Goal: Obtain resource: Download file/media

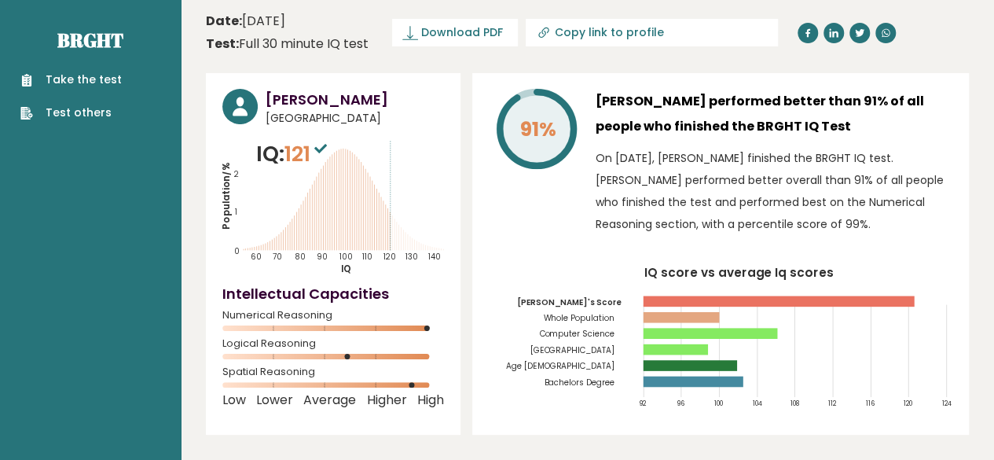
click at [451, 38] on span "Download PDF" at bounding box center [462, 32] width 82 height 17
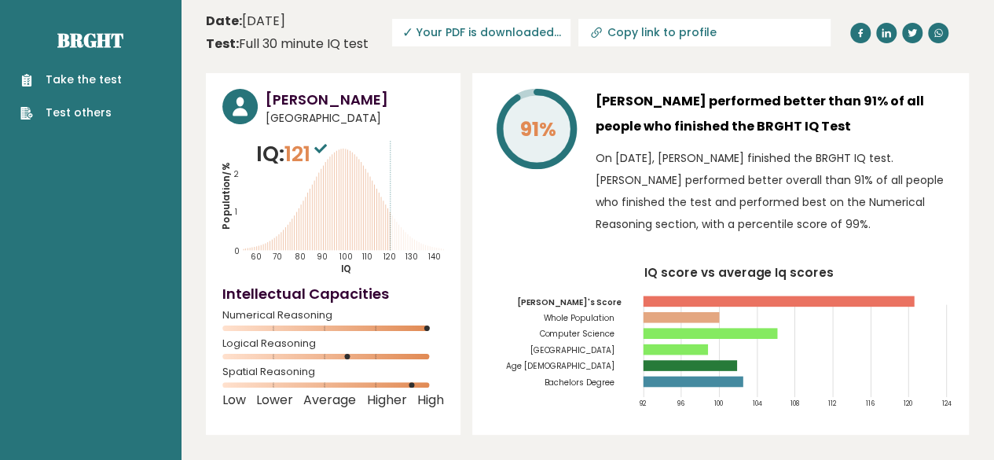
click at [534, 197] on div "91%" at bounding box center [536, 166] width 94 height 154
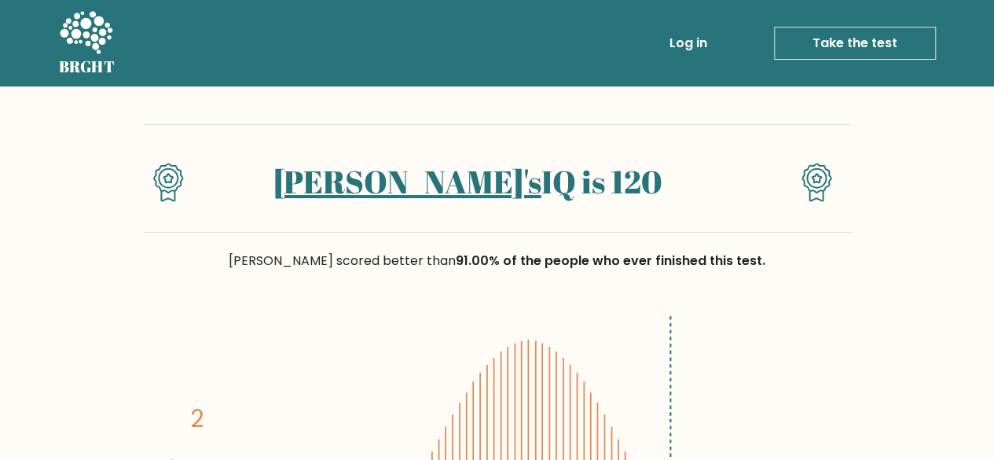
click at [438, 180] on link "[PERSON_NAME]'s" at bounding box center [407, 181] width 268 height 42
